Goal: Task Accomplishment & Management: Manage account settings

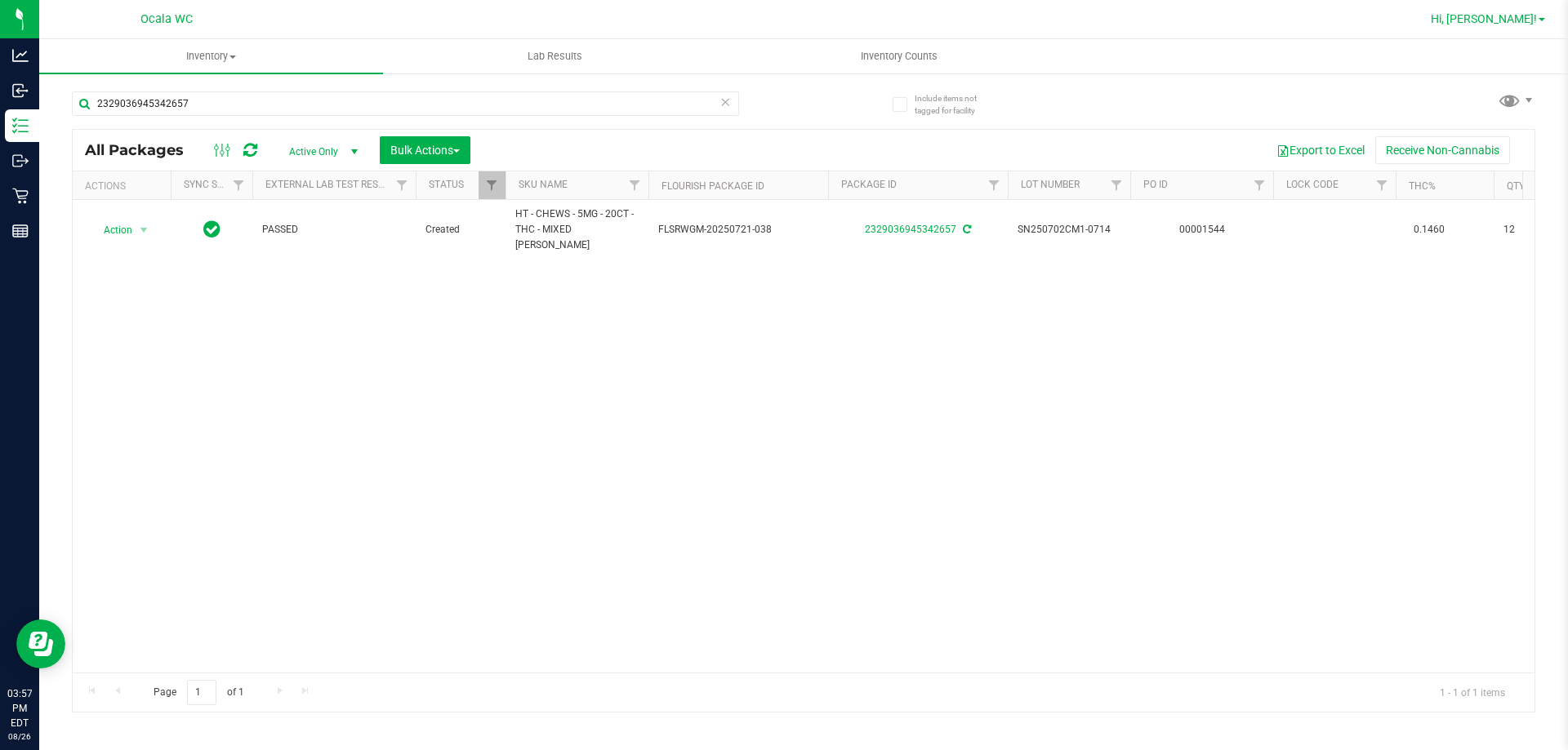
click at [1523, 21] on span "Hi, [PERSON_NAME]!" at bounding box center [1483, 19] width 106 height 13
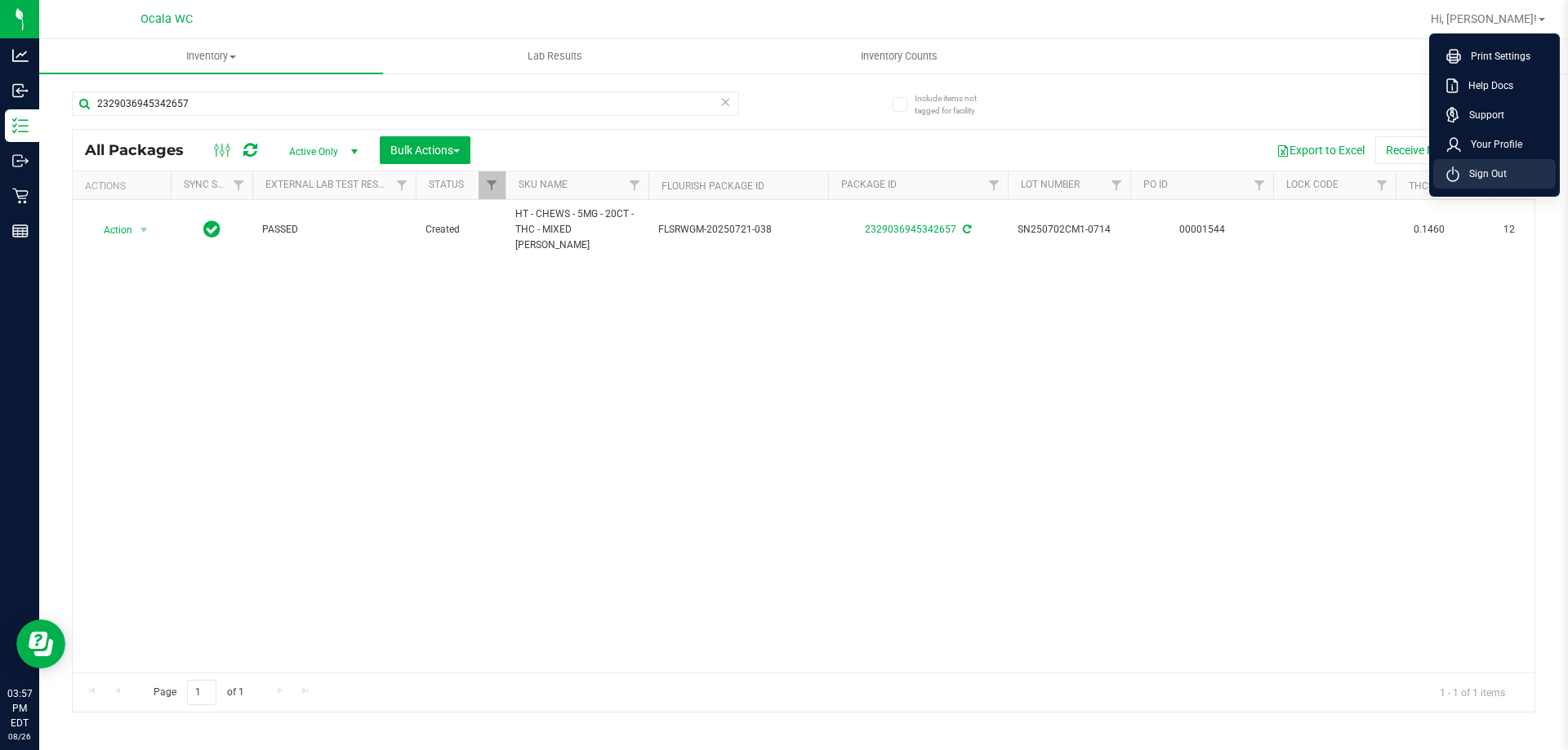
click at [1483, 173] on span "Sign Out" at bounding box center [1482, 173] width 47 height 16
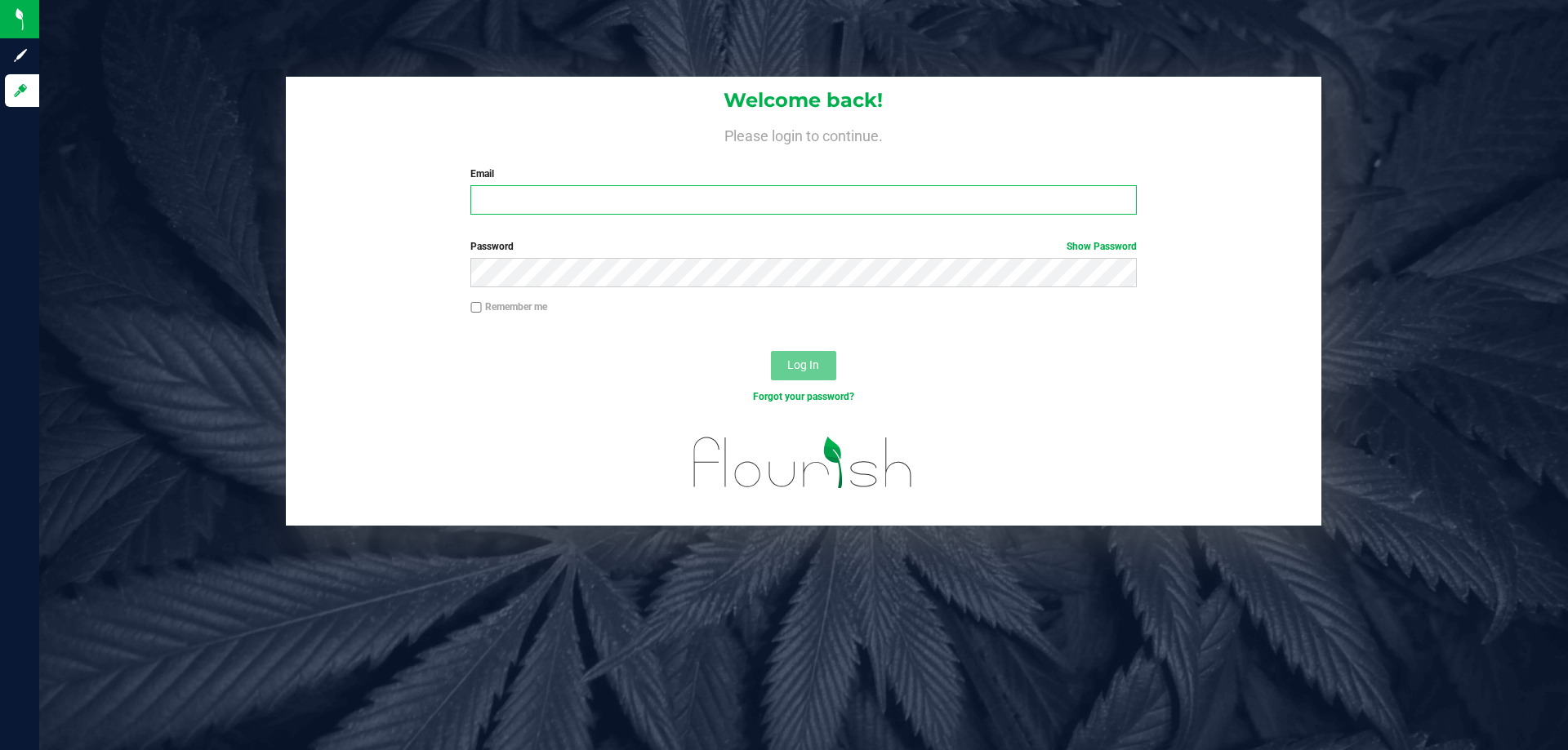
click at [665, 209] on input "Email" at bounding box center [803, 199] width 666 height 29
type input "[EMAIL_ADDRESS][DOMAIN_NAME]"
click at [771, 351] on button "Log In" at bounding box center [803, 365] width 65 height 29
